Goal: Task Accomplishment & Management: Manage account settings

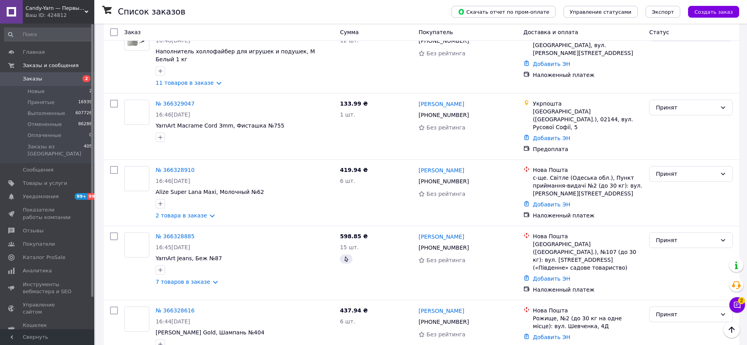
scroll to position [3019, 0]
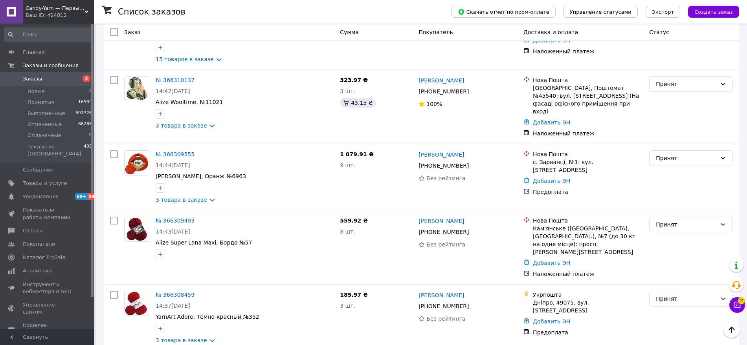
scroll to position [785, 0]
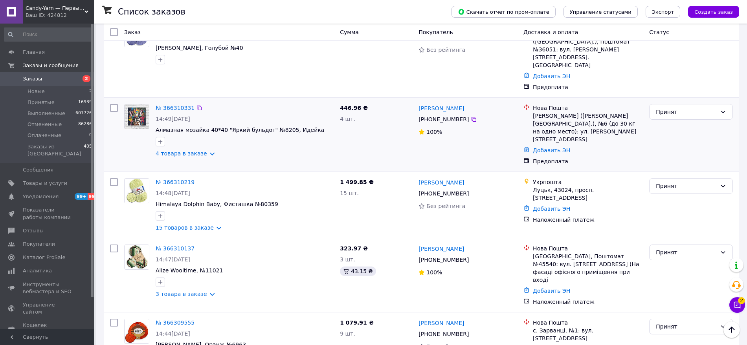
click at [199, 150] on link "4 товара в заказе" at bounding box center [181, 153] width 51 height 6
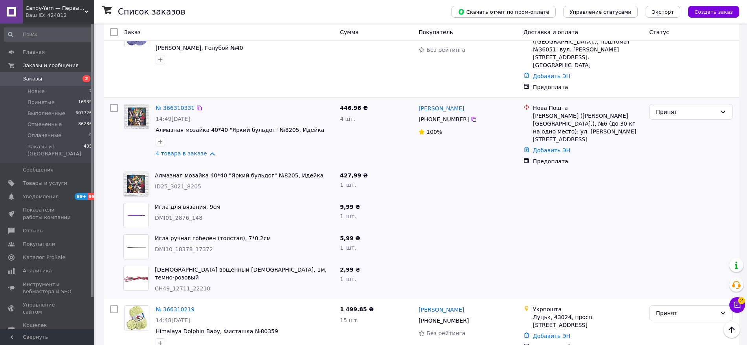
click at [199, 150] on link "4 товара в заказе" at bounding box center [181, 153] width 51 height 6
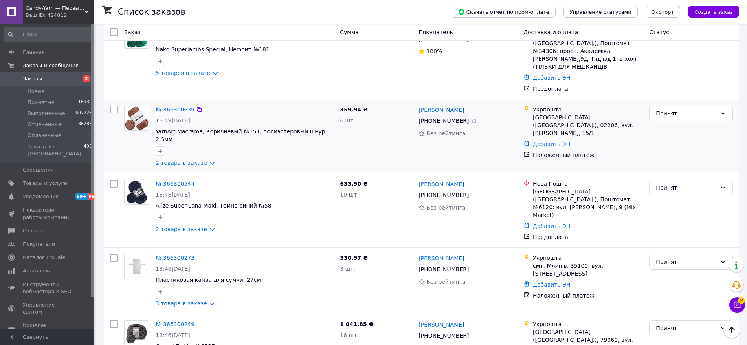
scroll to position [3001, 0]
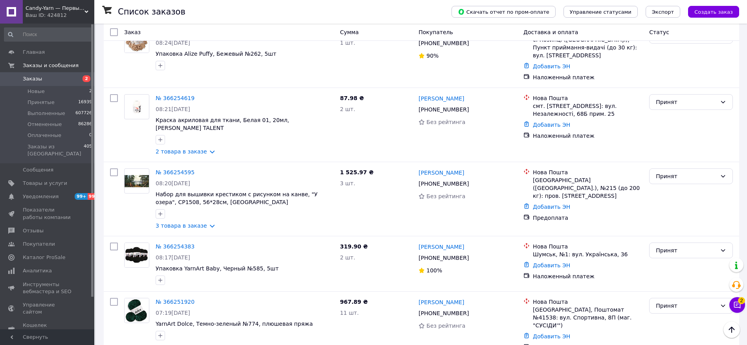
scroll to position [2975, 0]
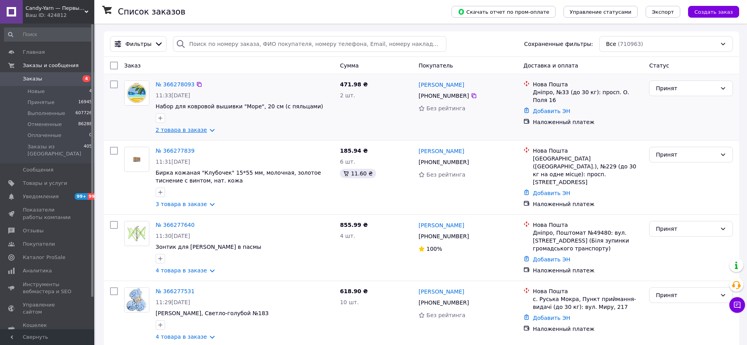
click at [179, 131] on link "2 товара в заказе" at bounding box center [181, 130] width 51 height 6
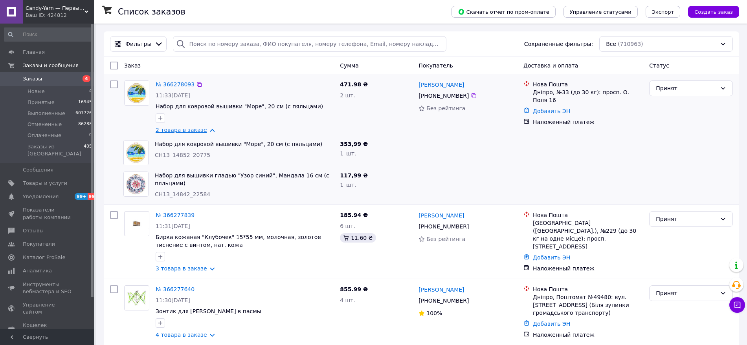
click at [179, 131] on link "2 товара в заказе" at bounding box center [181, 130] width 51 height 6
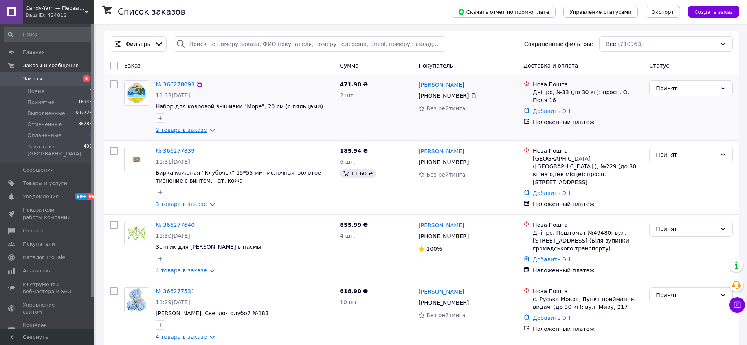
click at [196, 130] on link "2 товара в заказе" at bounding box center [181, 130] width 51 height 6
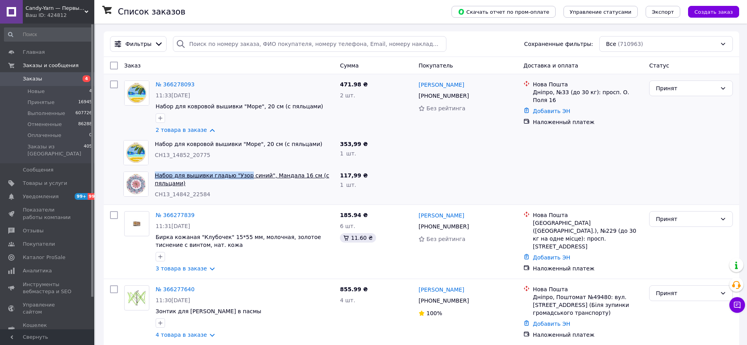
drag, startPoint x: 153, startPoint y: 176, endPoint x: 242, endPoint y: 176, distance: 88.7
click at [242, 176] on div "Набор для вышивки гладью "Узор синий", Мандала 16 см (с пяльцами) CH13_14842_22…" at bounding box center [244, 184] width 185 height 33
copy link "Набор для вышивки гладью "Узор"
click at [33, 180] on span "Товары и услуги" at bounding box center [45, 183] width 44 height 7
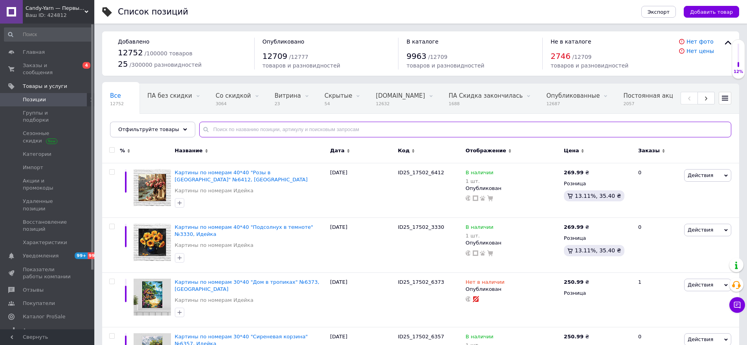
click at [285, 128] on input "text" at bounding box center [465, 130] width 532 height 16
paste input "Набор для вышивки гладью "Узор"
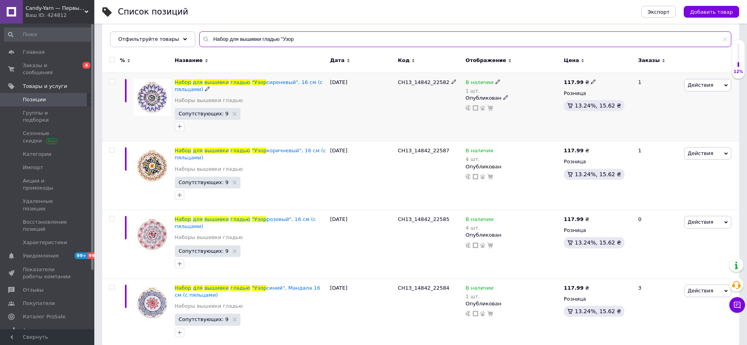
scroll to position [93, 0]
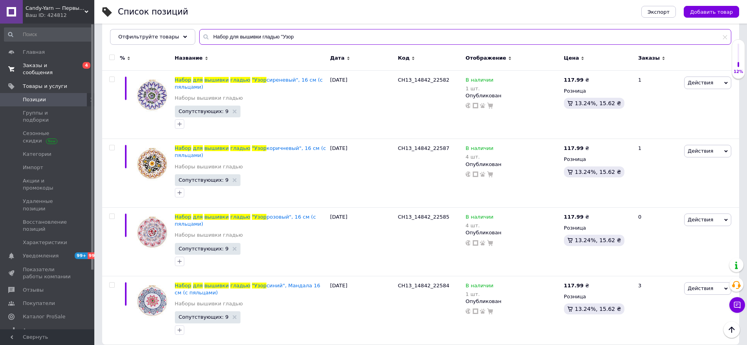
type input "Набор для вышивки гладью "Узор"
click at [50, 69] on span "Заказы и сообщения" at bounding box center [48, 69] width 50 height 14
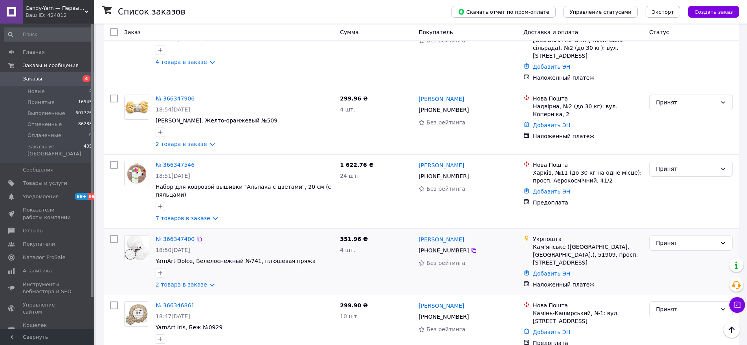
scroll to position [540, 0]
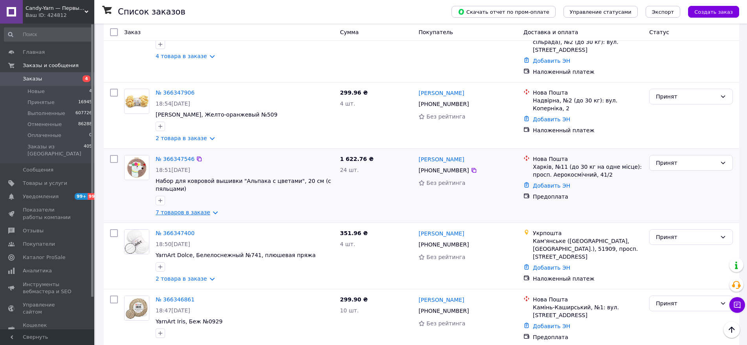
click at [186, 209] on link "7 товаров в заказе" at bounding box center [183, 212] width 55 height 6
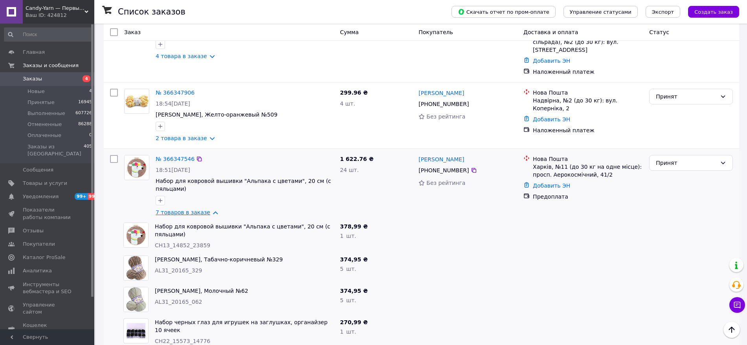
click at [186, 209] on link "7 товаров в заказе" at bounding box center [183, 212] width 55 height 6
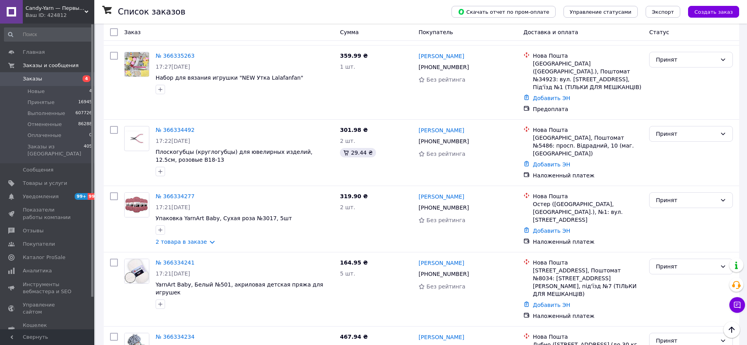
scroll to position [3024, 0]
